Goal: Task Accomplishment & Management: Use online tool/utility

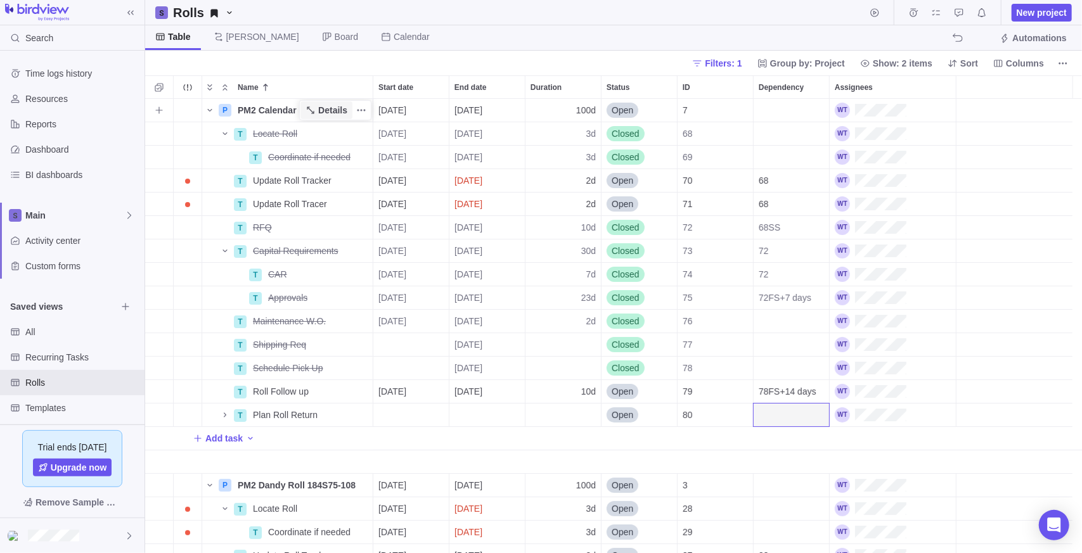
click at [333, 110] on span "Details" at bounding box center [332, 110] width 29 height 13
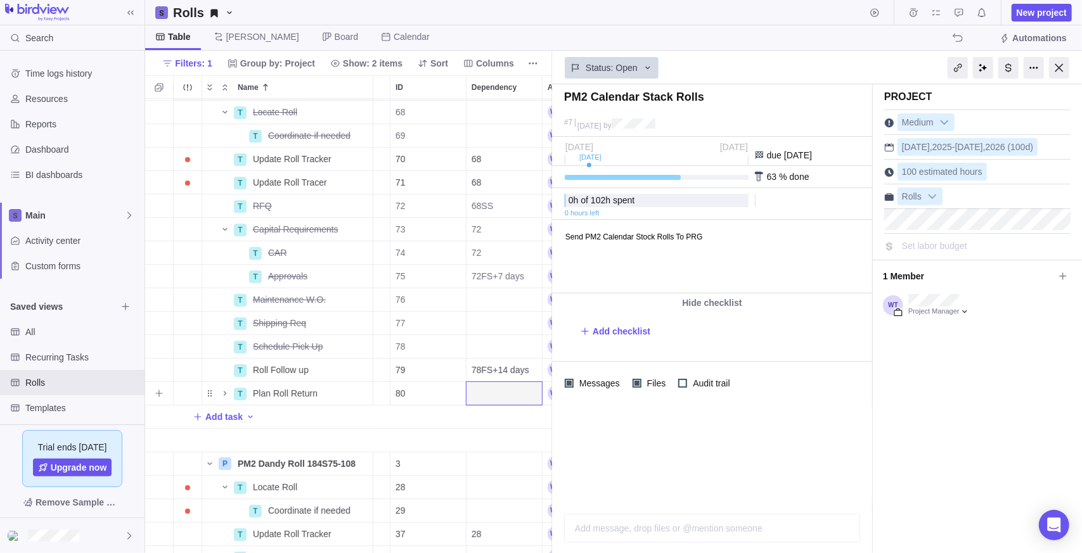
scroll to position [0, 287]
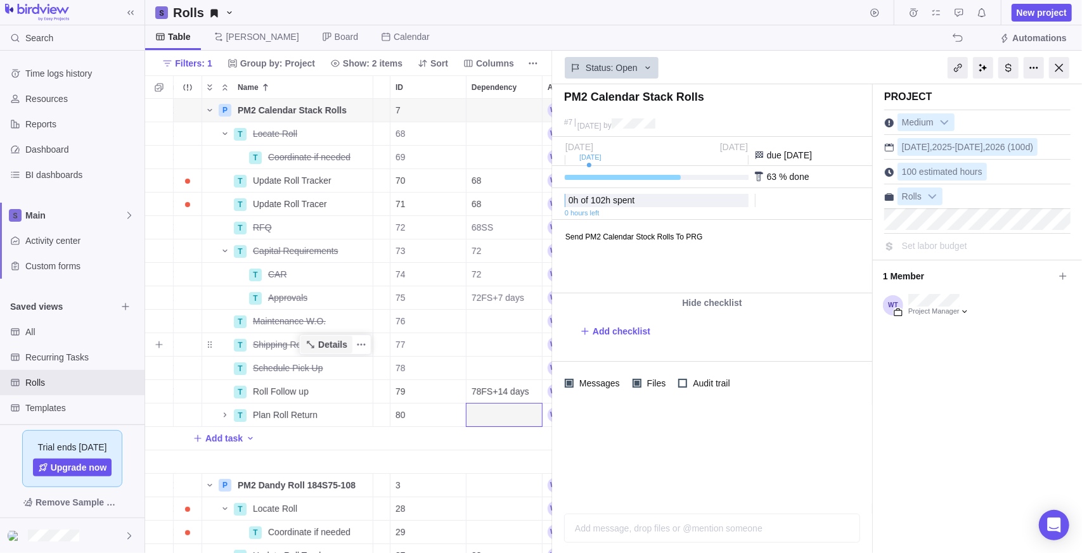
click at [327, 345] on span "Details" at bounding box center [332, 344] width 29 height 13
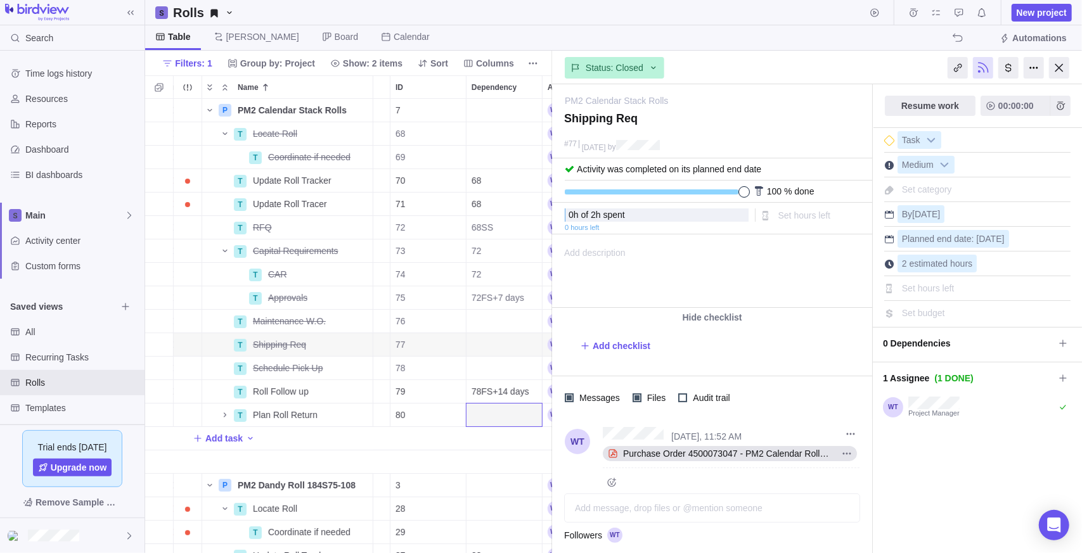
click at [707, 450] on span "Purchase Order 4500073047 - PM2 Calendar Rolls.pdf" at bounding box center [727, 454] width 219 height 13
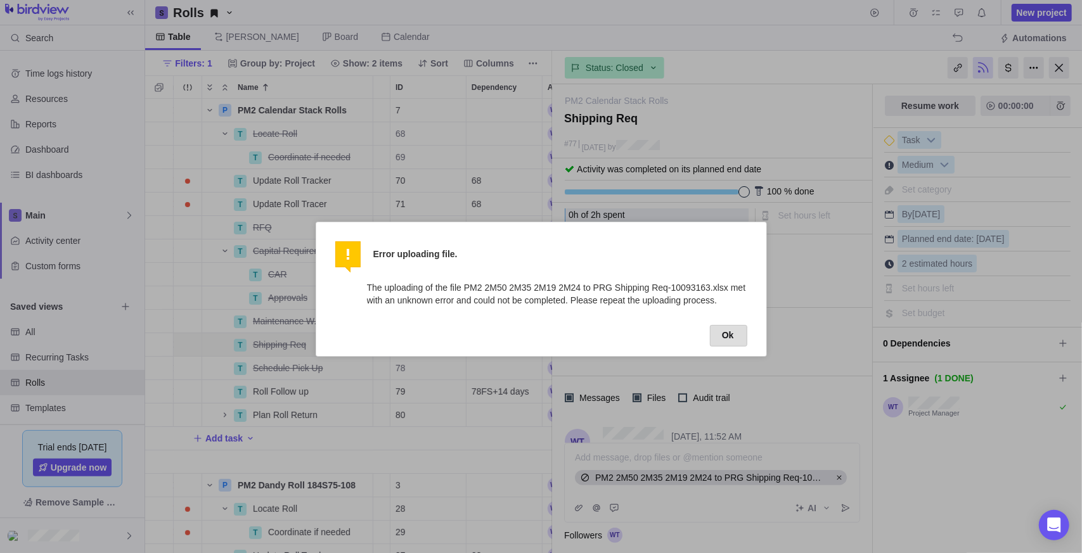
click at [736, 333] on button "Ok" at bounding box center [728, 336] width 37 height 22
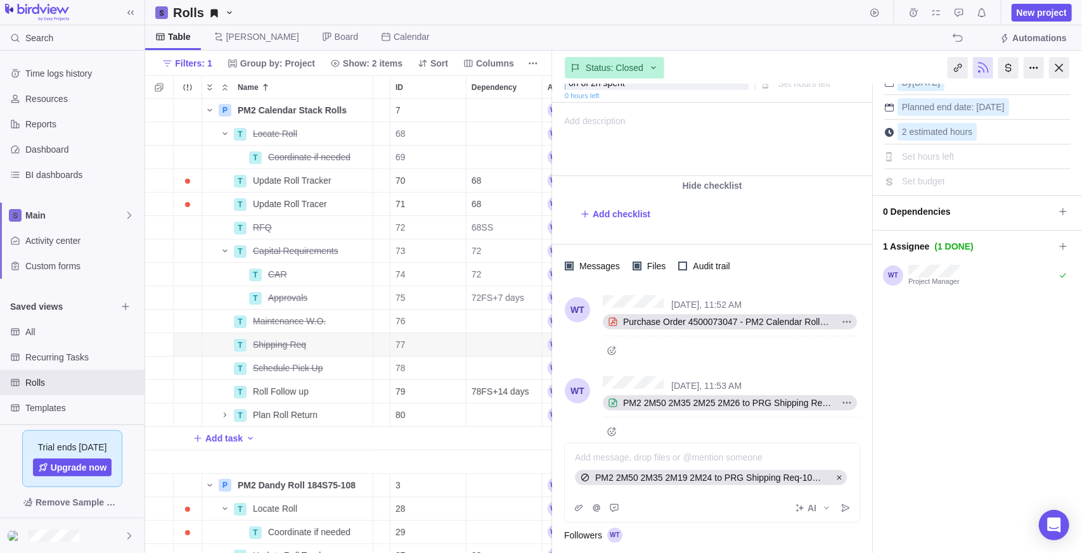
scroll to position [143, 0]
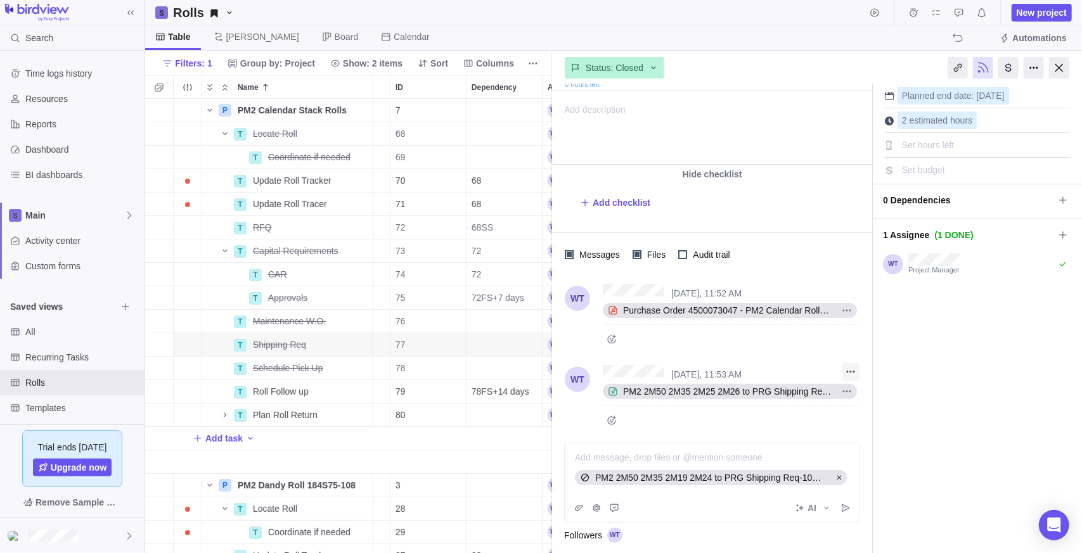
click at [854, 371] on icon "More actions" at bounding box center [851, 372] width 10 height 10
click at [875, 419] on span "Delete" at bounding box center [880, 416] width 25 height 13
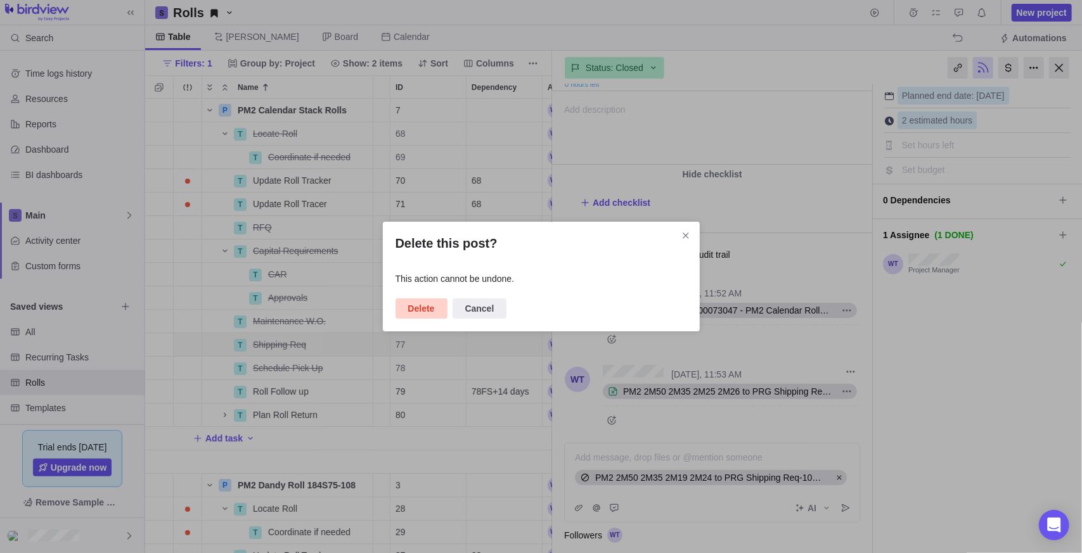
click at [415, 304] on span "Delete" at bounding box center [421, 308] width 27 height 15
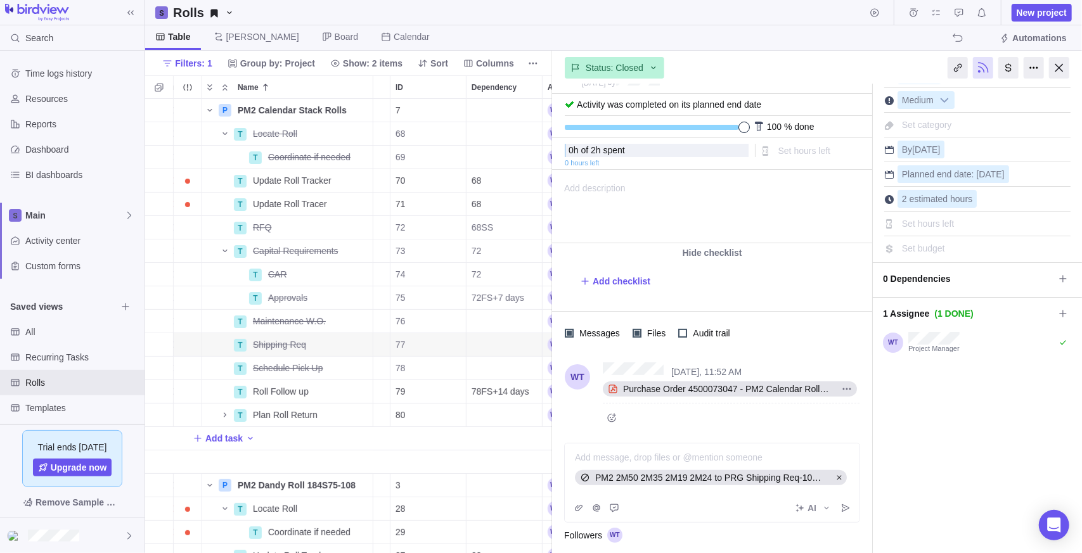
click at [773, 489] on div "Add message, drop files or @mention someone PM2 2M50 2M35 2M19 2M24 to PRG Ship…" at bounding box center [712, 469] width 295 height 51
click at [835, 477] on icon at bounding box center [839, 478] width 8 height 8
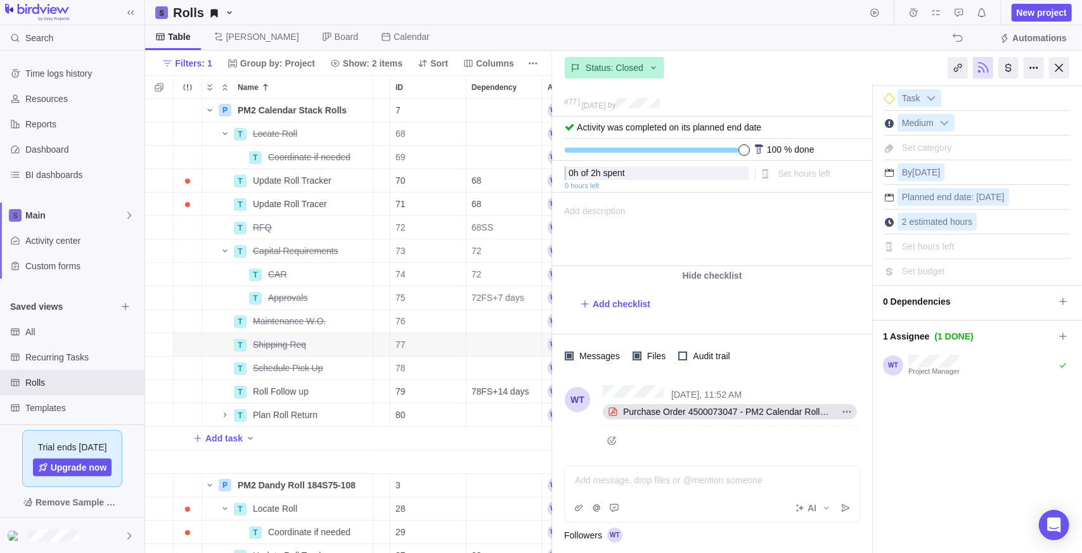
click at [633, 496] on div "AI" at bounding box center [712, 508] width 295 height 28
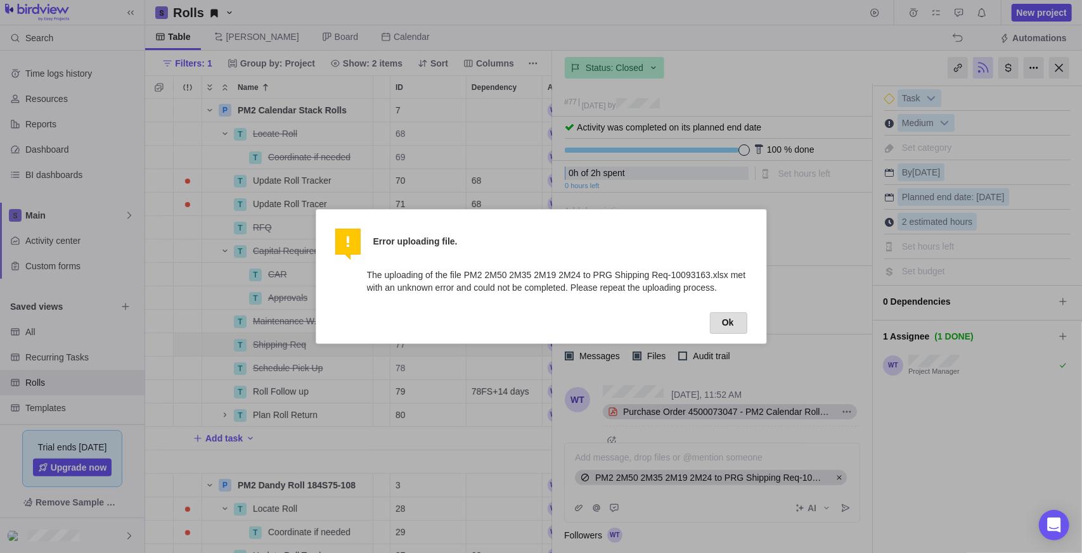
click at [733, 313] on button "Ok" at bounding box center [728, 324] width 37 height 22
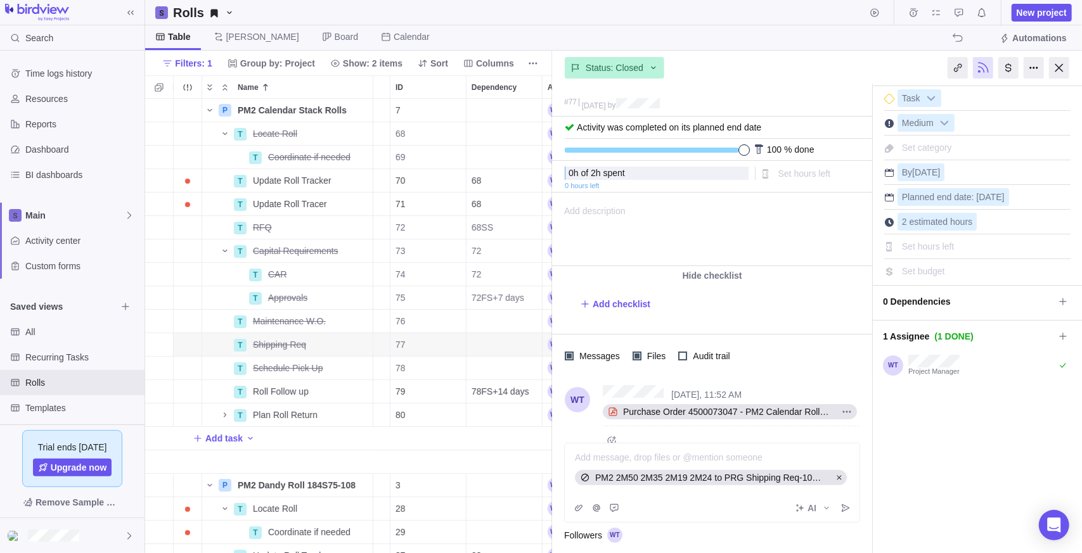
drag, startPoint x: 841, startPoint y: 480, endPoint x: 885, endPoint y: 477, distance: 43.9
click at [841, 480] on icon at bounding box center [839, 478] width 8 height 8
click at [701, 475] on div at bounding box center [713, 480] width 274 height 13
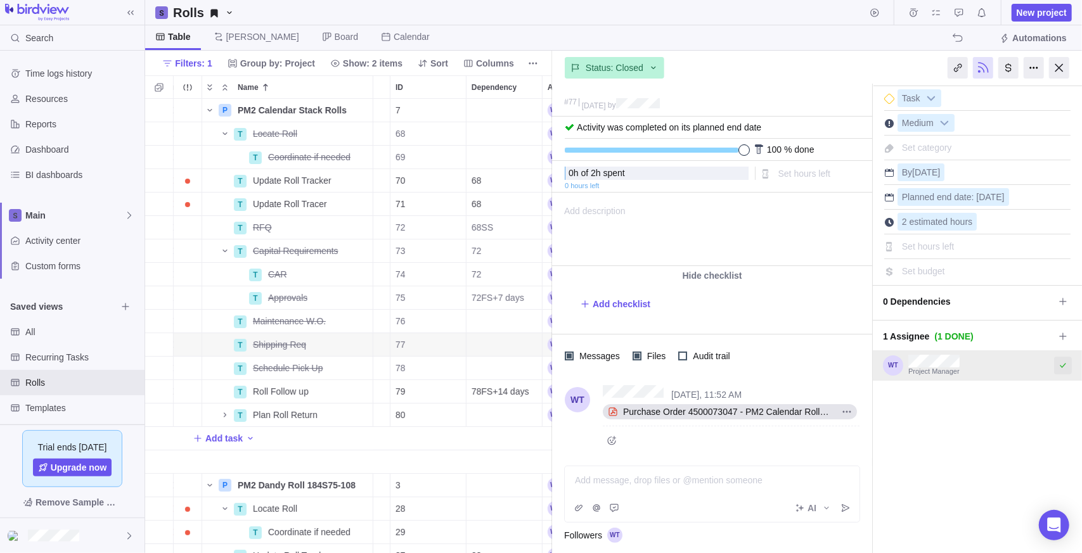
click at [1058, 364] on icon "Select to mark an assignee's portion of work as completed (reciprocal with I'm …" at bounding box center [1063, 366] width 10 height 10
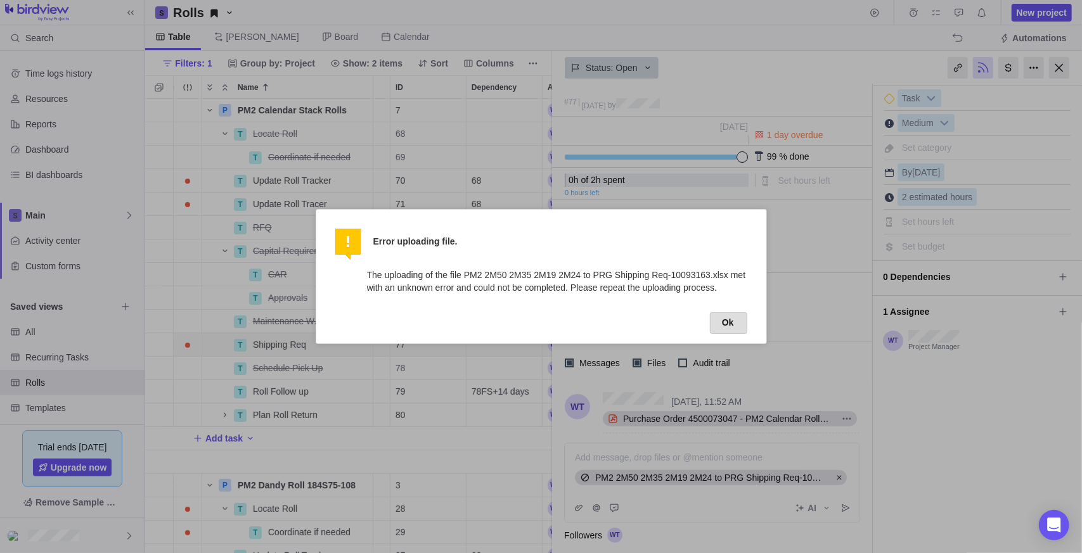
click at [725, 316] on button "Ok" at bounding box center [728, 324] width 37 height 22
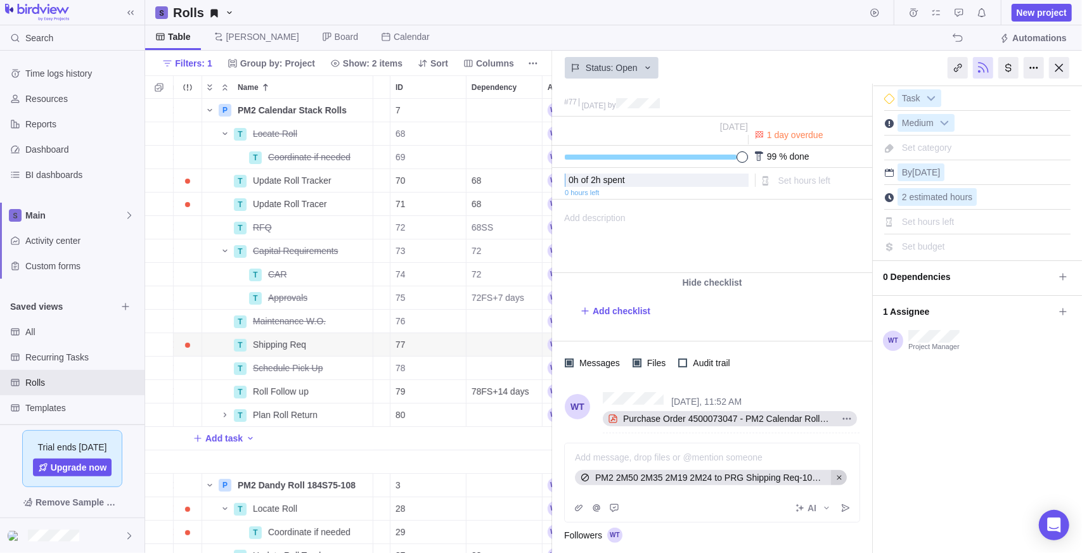
click at [839, 479] on icon at bounding box center [839, 478] width 8 height 8
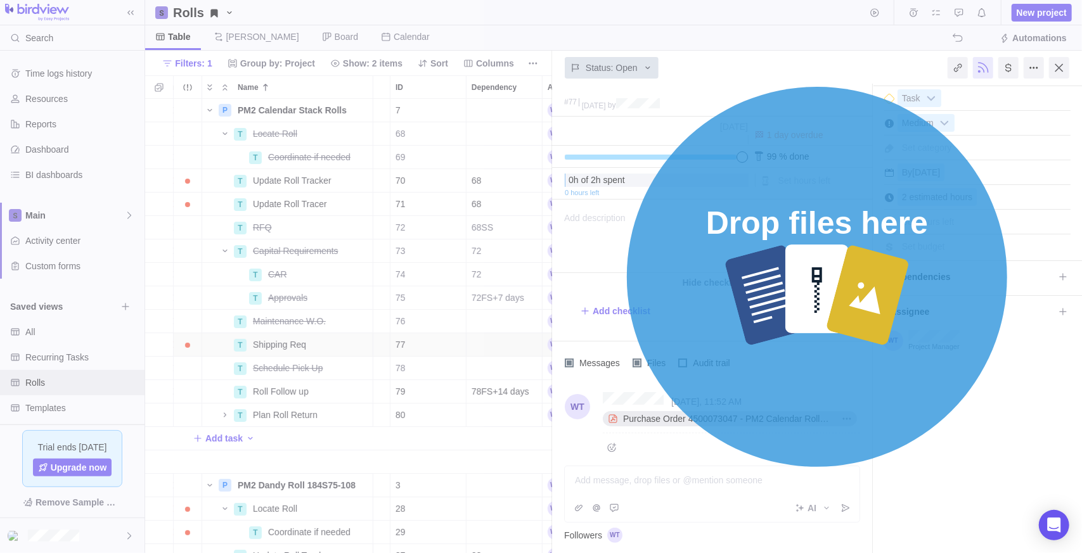
scroll to position [71, 0]
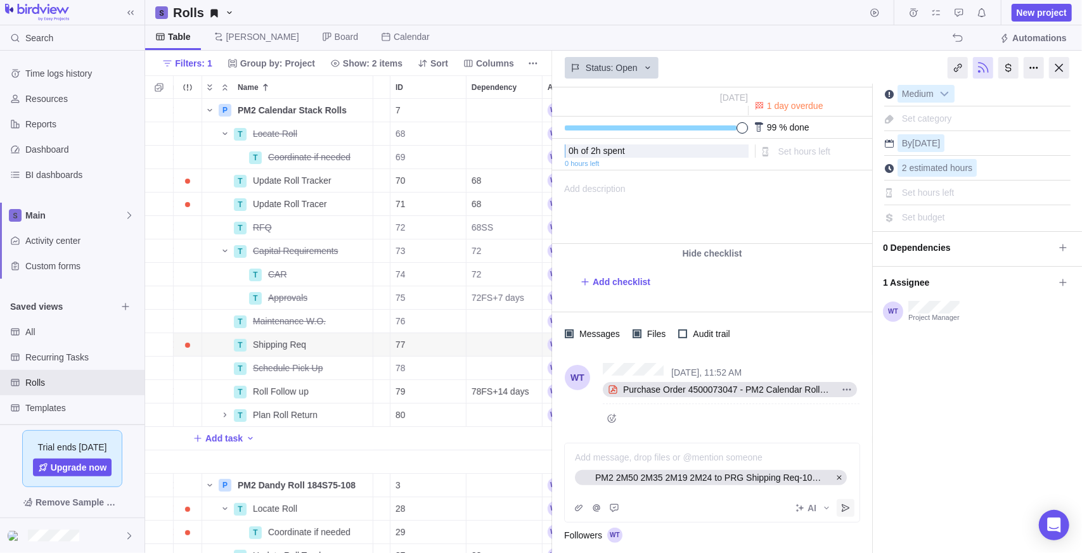
click at [841, 513] on span "Post" at bounding box center [846, 509] width 18 height 18
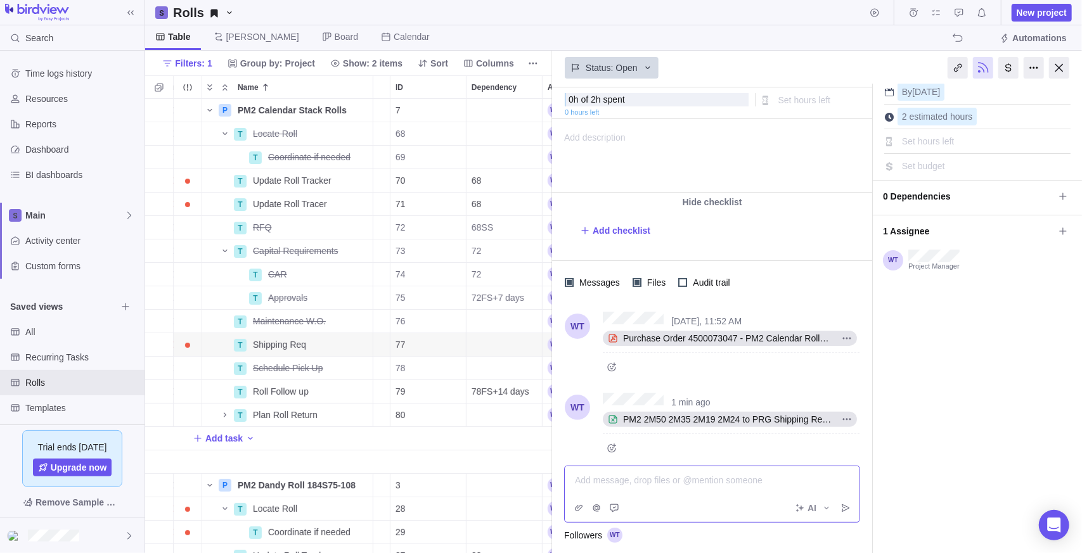
scroll to position [127, 0]
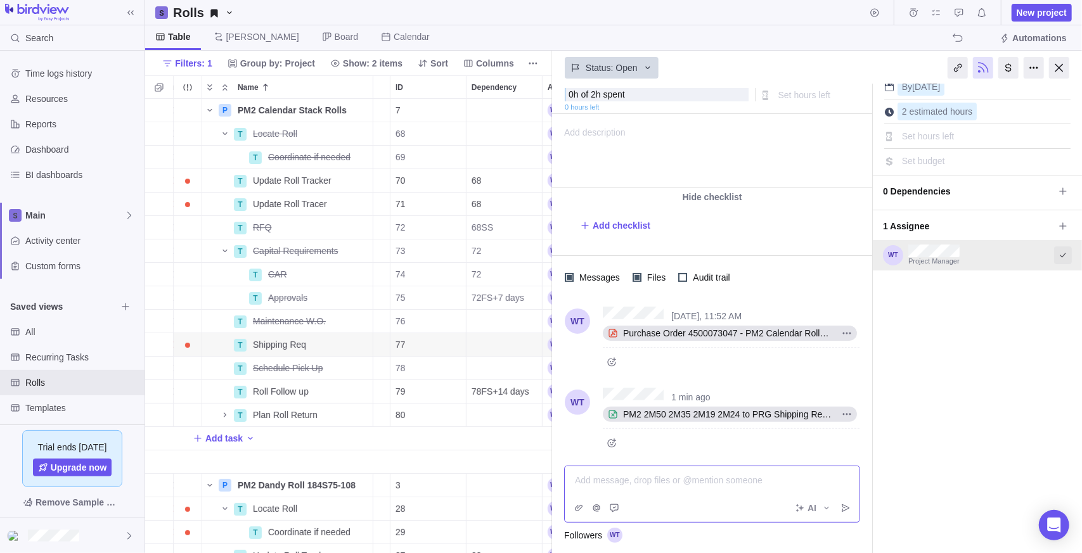
click at [1058, 252] on icon "Select to mark an assignee's portion of work as completed (reciprocal with I'm …" at bounding box center [1063, 255] width 10 height 10
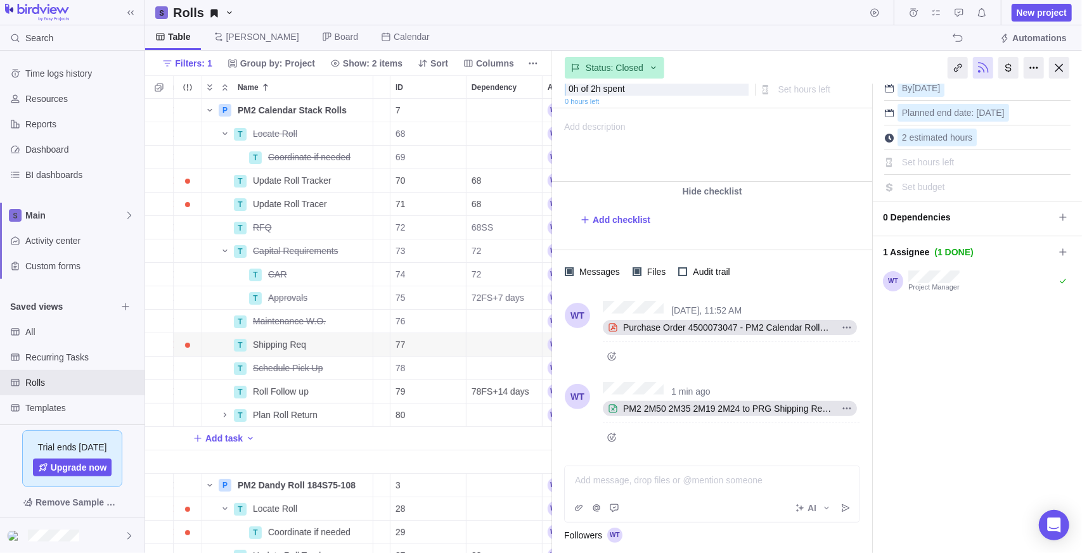
scroll to position [120, 0]
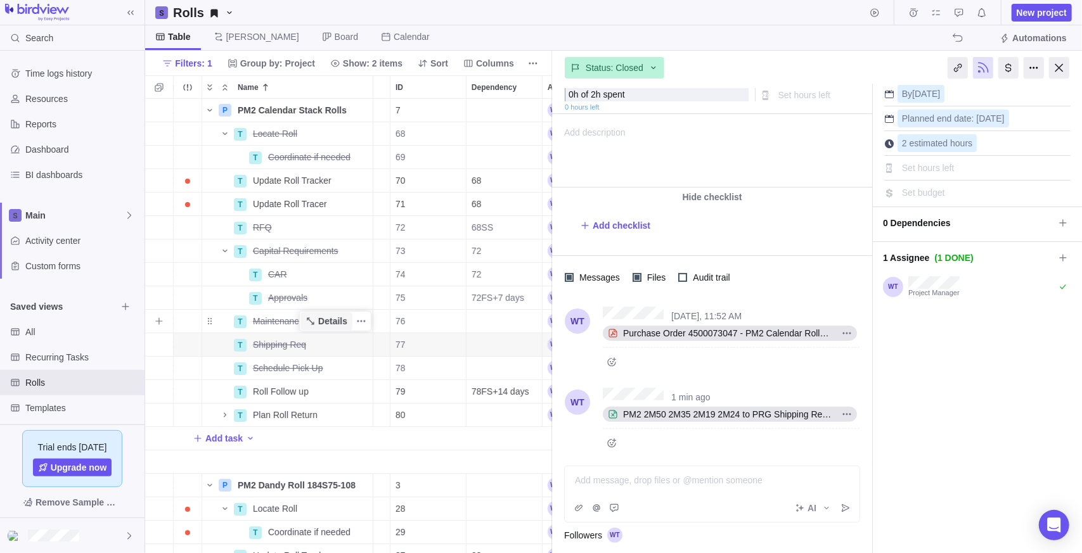
click at [348, 321] on span "Details" at bounding box center [326, 322] width 52 height 18
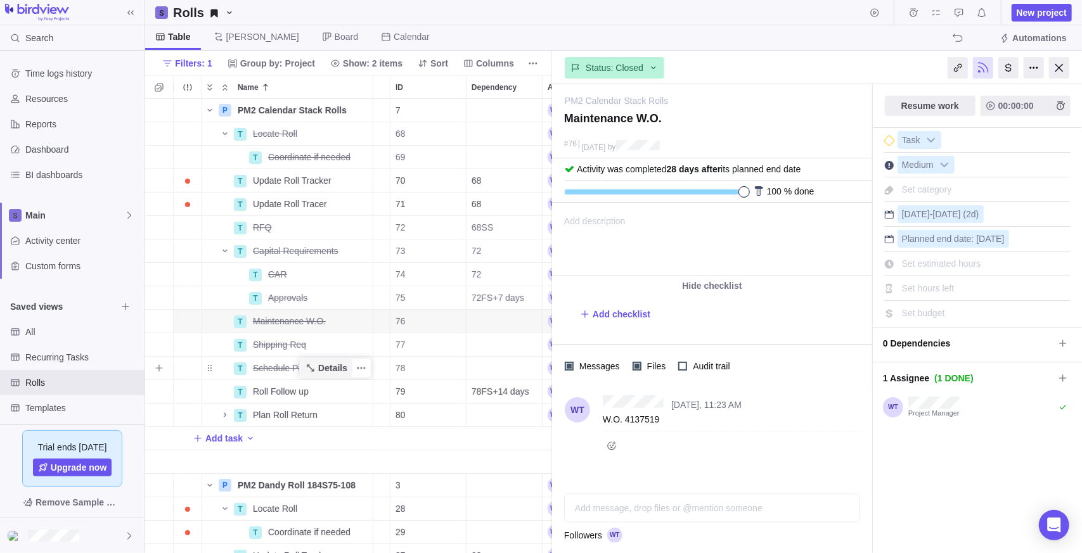
click at [341, 370] on span "Details" at bounding box center [332, 368] width 29 height 13
click at [324, 388] on span "Details" at bounding box center [332, 391] width 29 height 13
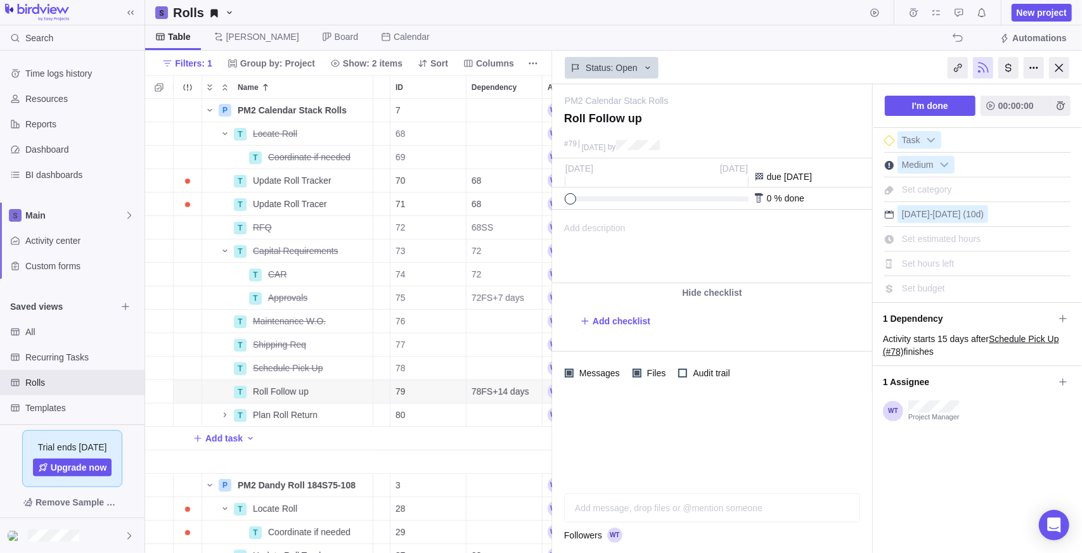
click at [666, 513] on div "Add message, drop files or @mention someone AI" at bounding box center [712, 508] width 296 height 29
click at [837, 511] on span "Post" at bounding box center [846, 509] width 18 height 18
click at [340, 415] on span "Details" at bounding box center [332, 415] width 29 height 13
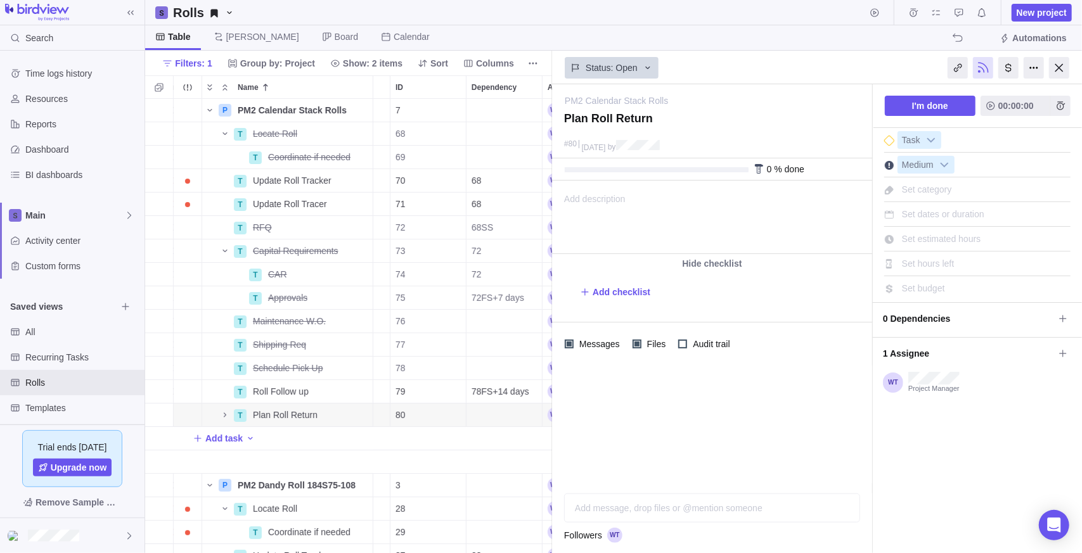
click at [681, 508] on div "Add message, drop files or @mention someone AI" at bounding box center [712, 508] width 296 height 29
click at [848, 512] on icon "Post" at bounding box center [846, 508] width 10 height 10
click at [224, 418] on icon "Name" at bounding box center [225, 415] width 10 height 10
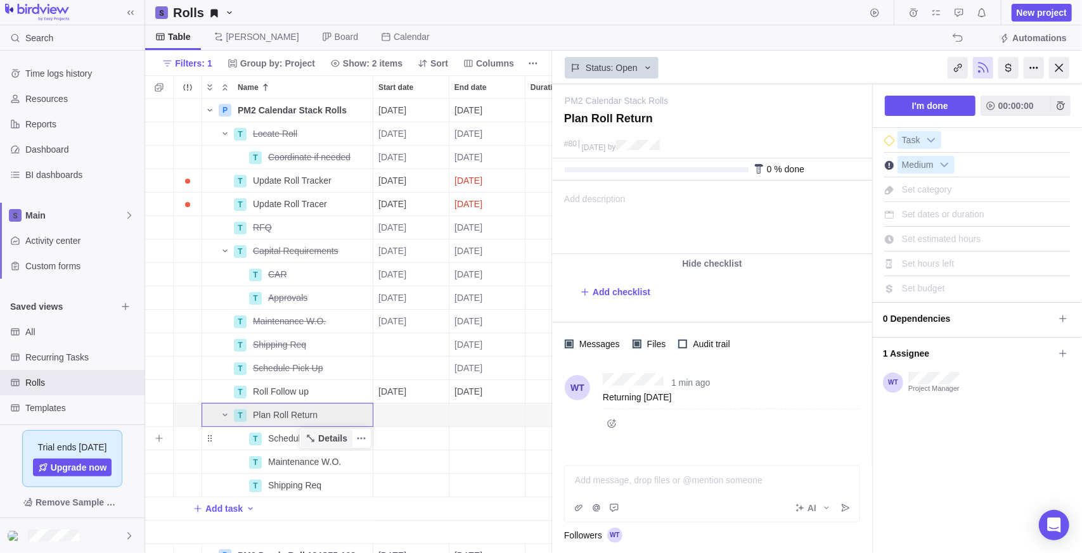
click at [343, 435] on span "Details" at bounding box center [332, 438] width 29 height 13
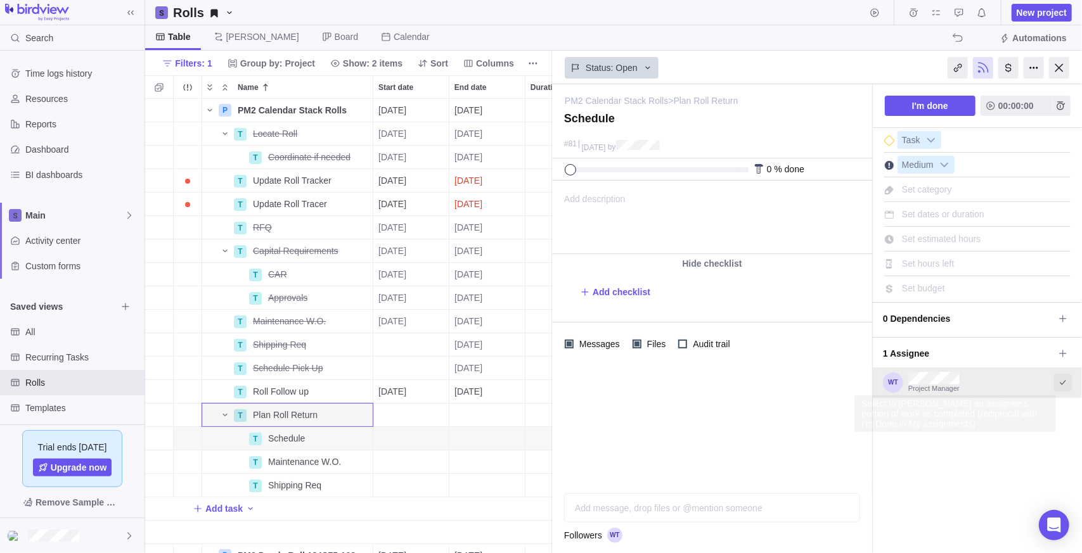
click at [1059, 381] on icon "Select to mark an assignee's portion of work as completed (reciprocal with I'm …" at bounding box center [1063, 383] width 10 height 10
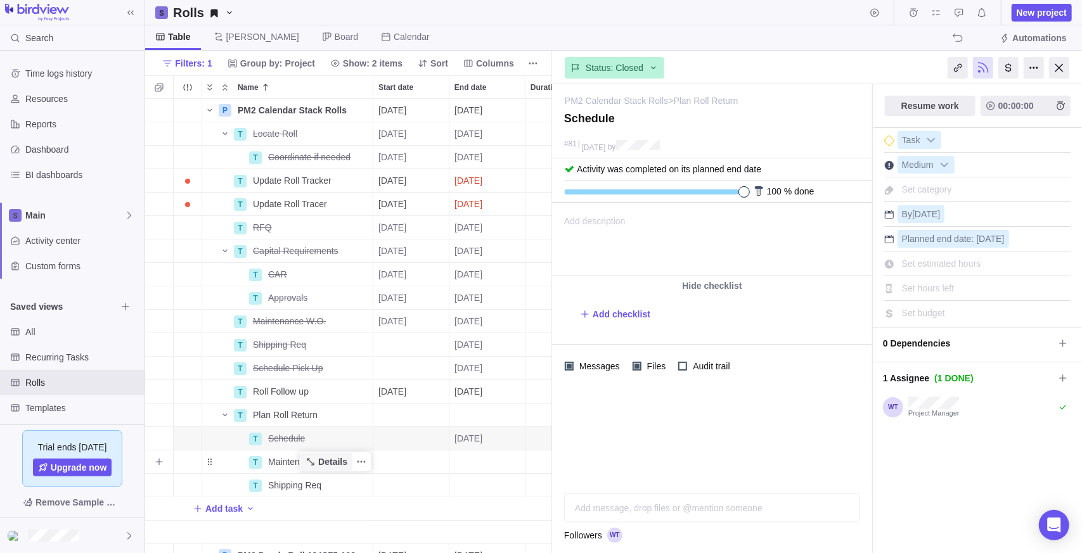
click at [335, 464] on span "Details" at bounding box center [332, 462] width 29 height 13
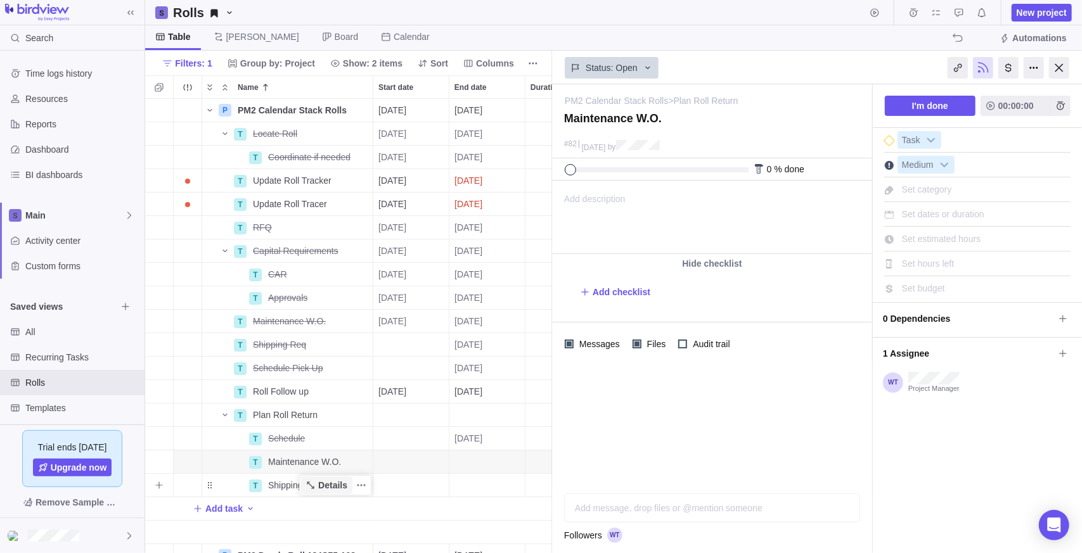
click at [314, 487] on icon "Name" at bounding box center [310, 485] width 7 height 7
click at [728, 56] on div "Status: Open" at bounding box center [712, 66] width 320 height 29
click at [693, 422] on div at bounding box center [712, 425] width 320 height 118
click at [899, 454] on div "I'm done 00:00:00 Task Medium Set category Set dates or duration Set estimated …" at bounding box center [977, 318] width 209 height 469
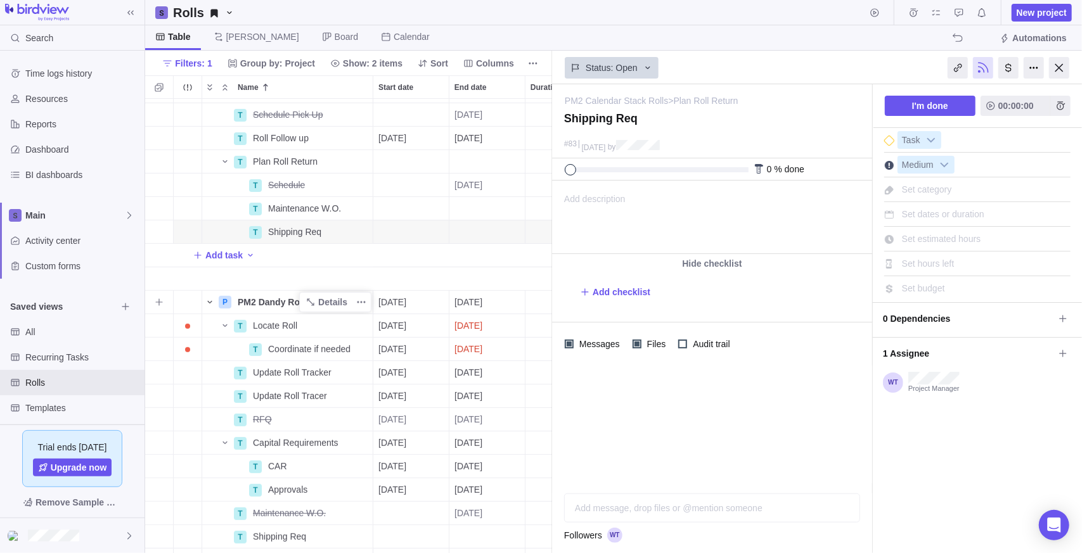
click at [213, 306] on icon "Name" at bounding box center [210, 302] width 10 height 10
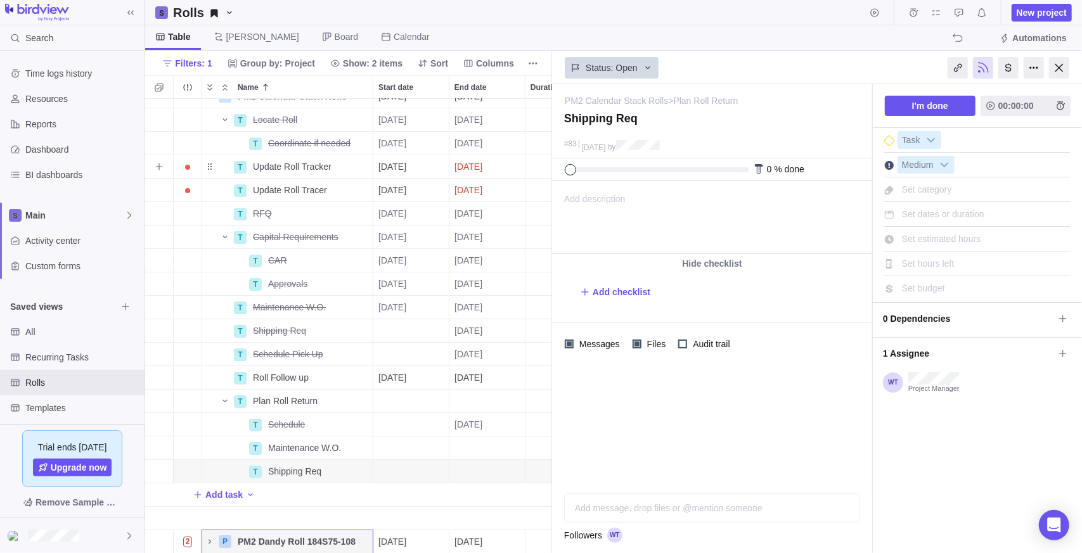
scroll to position [23, 0]
